Goal: Entertainment & Leisure: Consume media (video, audio)

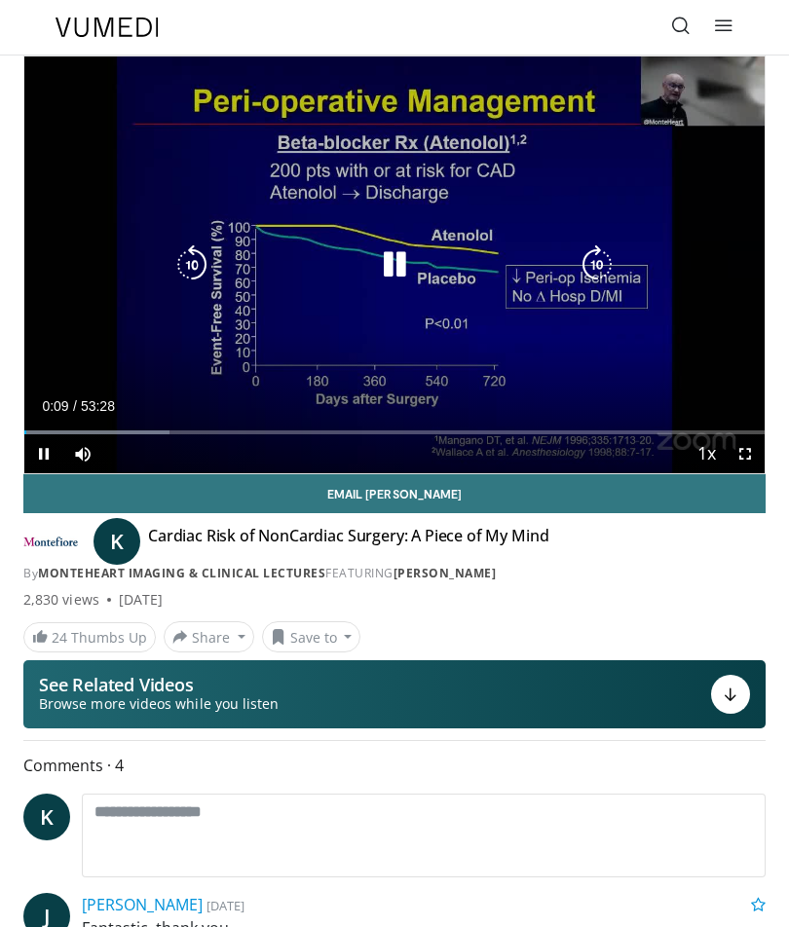
click at [599, 265] on icon "Video Player" at bounding box center [597, 264] width 39 height 39
click at [603, 265] on icon "Video Player" at bounding box center [597, 264] width 39 height 39
click at [601, 264] on icon "Video Player" at bounding box center [597, 264] width 39 height 39
click at [603, 262] on icon "Video Player" at bounding box center [597, 264] width 39 height 39
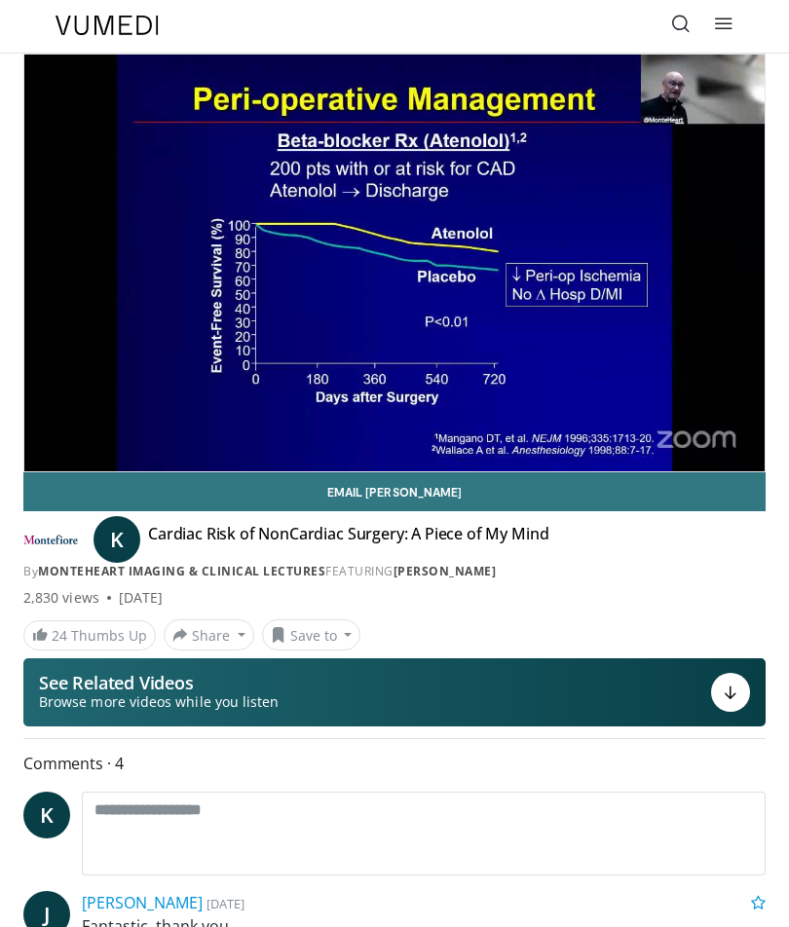
scroll to position [13, 0]
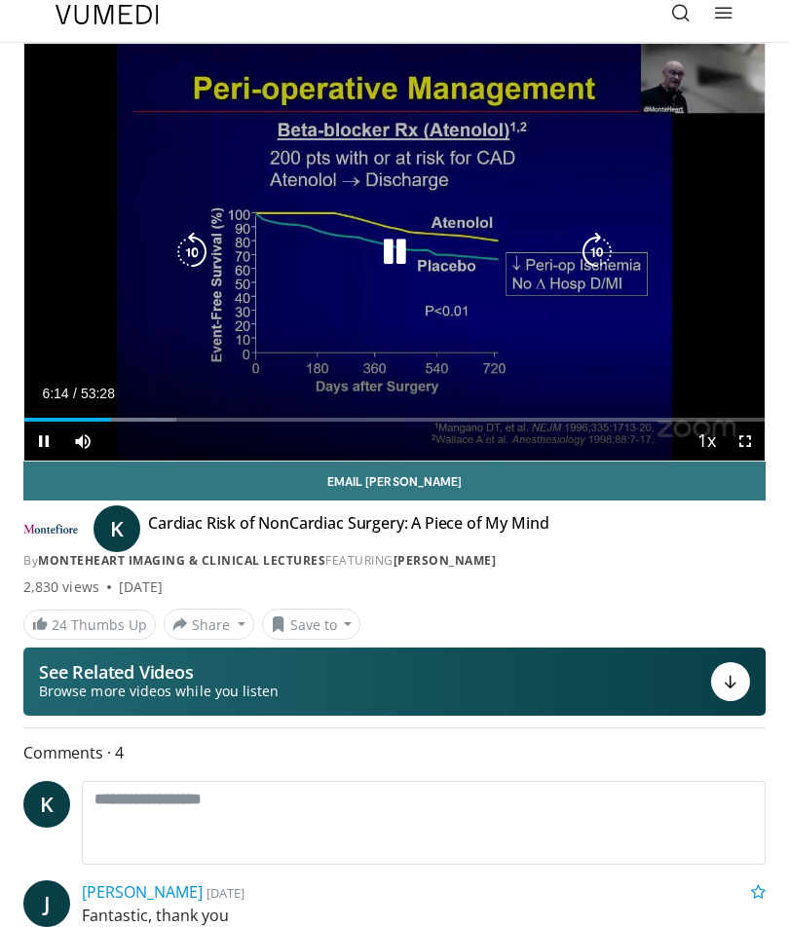
click at [397, 256] on icon "Video Player" at bounding box center [394, 252] width 39 height 39
